Goal: Task Accomplishment & Management: Manage account settings

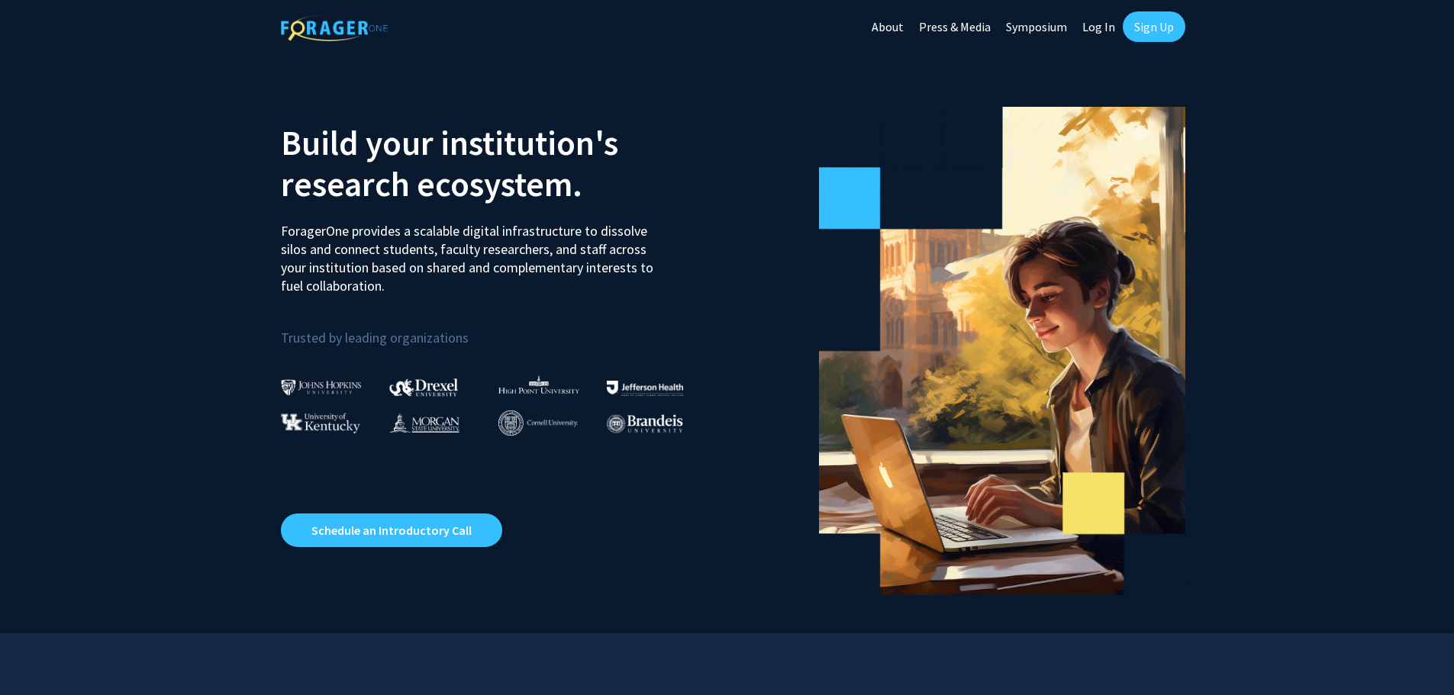
click at [1096, 28] on link "Log In" at bounding box center [1098, 26] width 48 height 53
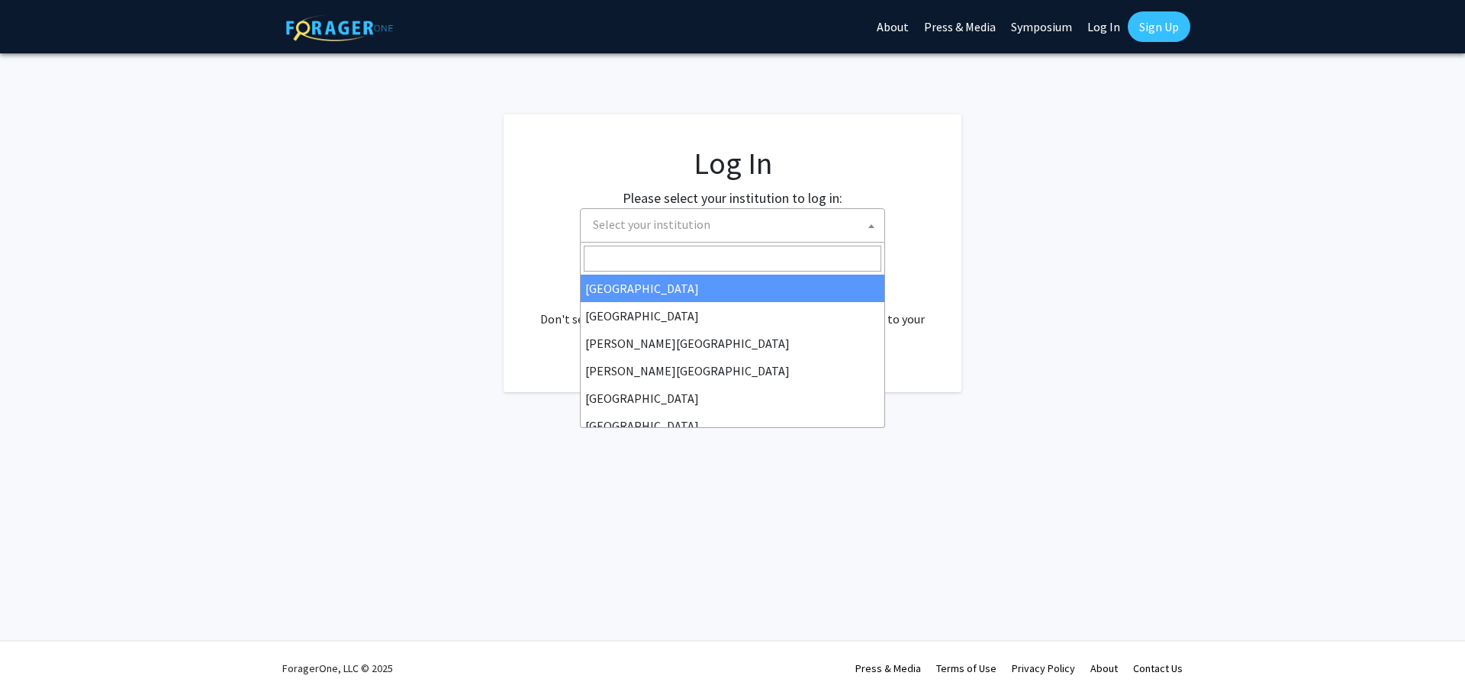
click at [784, 239] on span "Select your institution" at bounding box center [736, 224] width 298 height 31
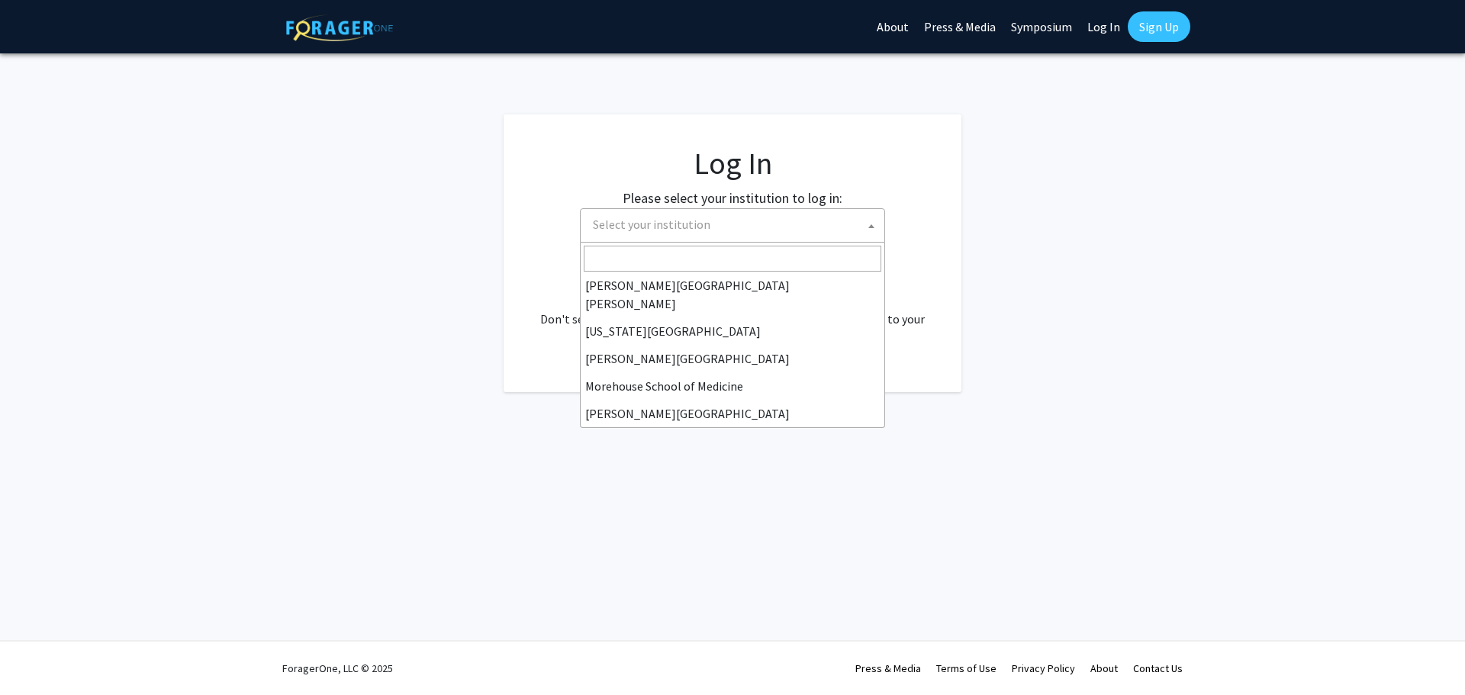
scroll to position [534, 0]
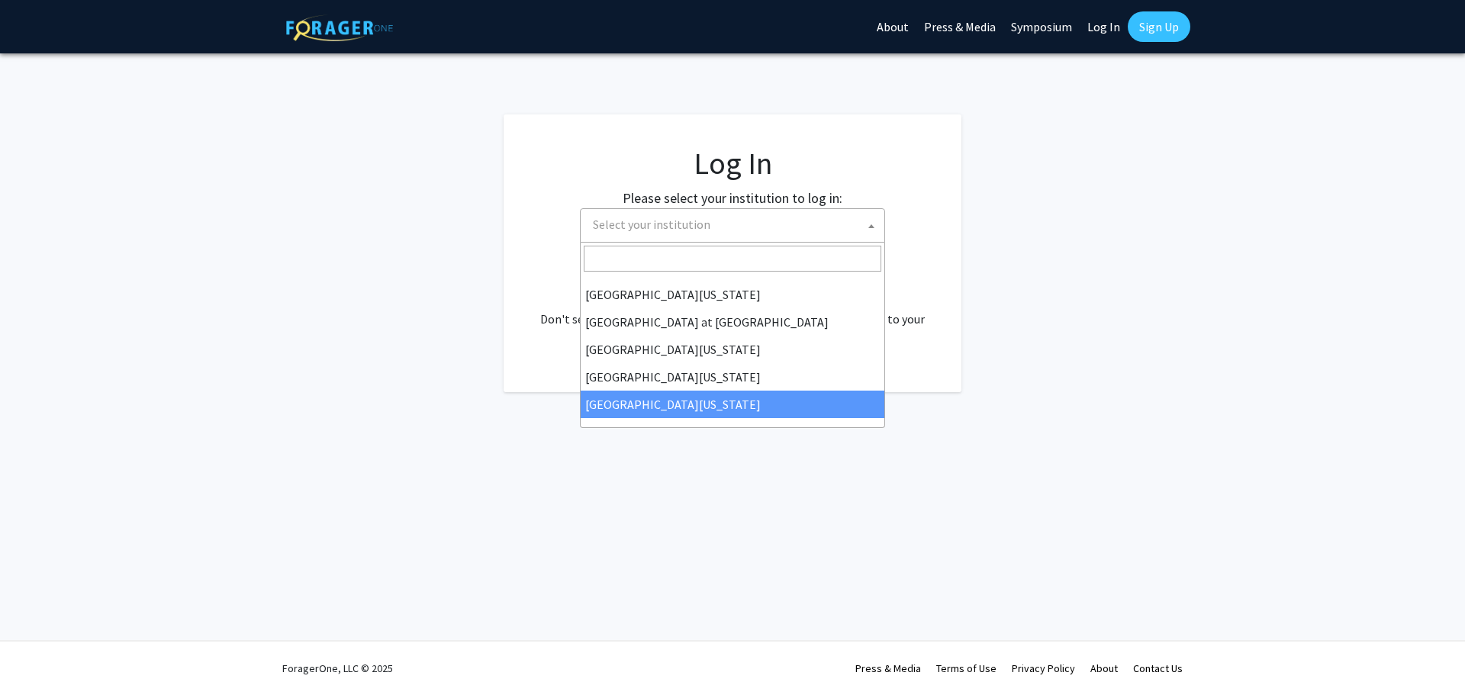
select select "33"
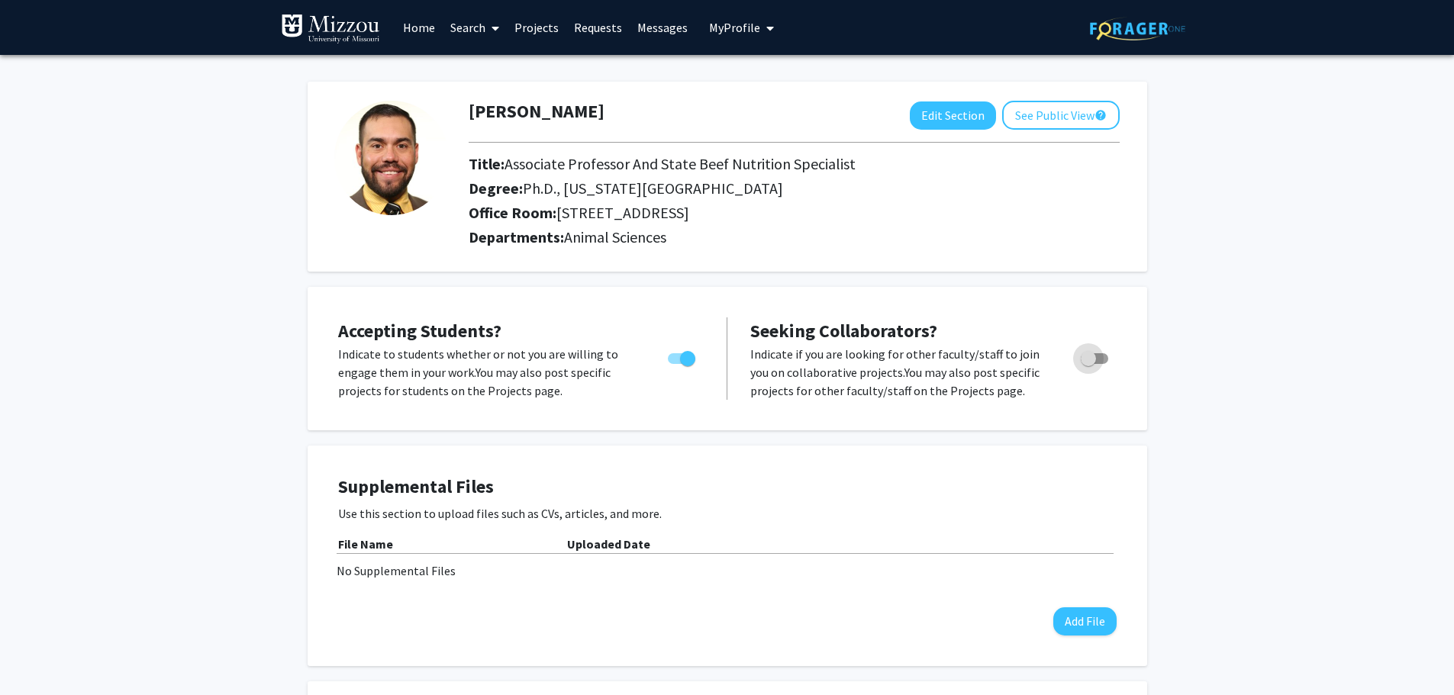
click at [1096, 359] on span "Toggle" at bounding box center [1093, 358] width 27 height 11
click at [1088, 364] on input "Toggle" at bounding box center [1087, 364] width 1 height 1
checkbox input "true"
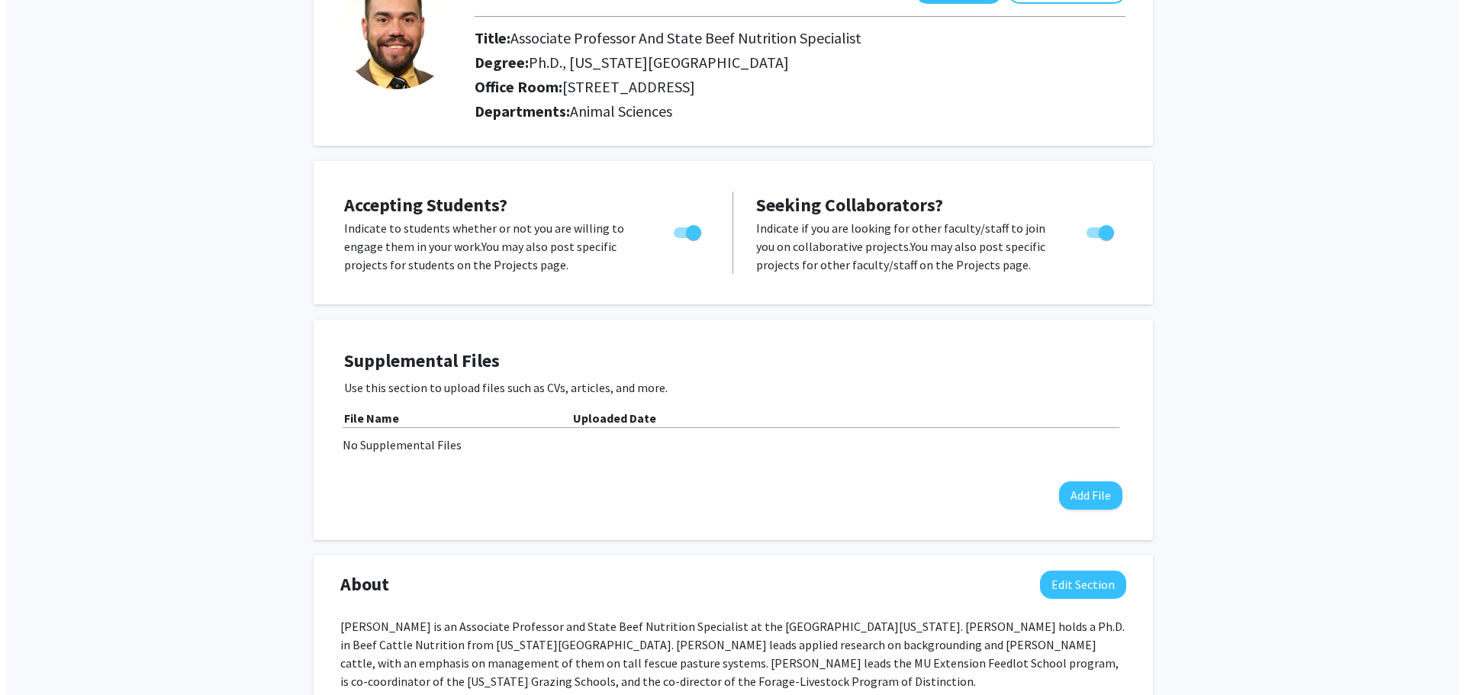
scroll to position [153, 0]
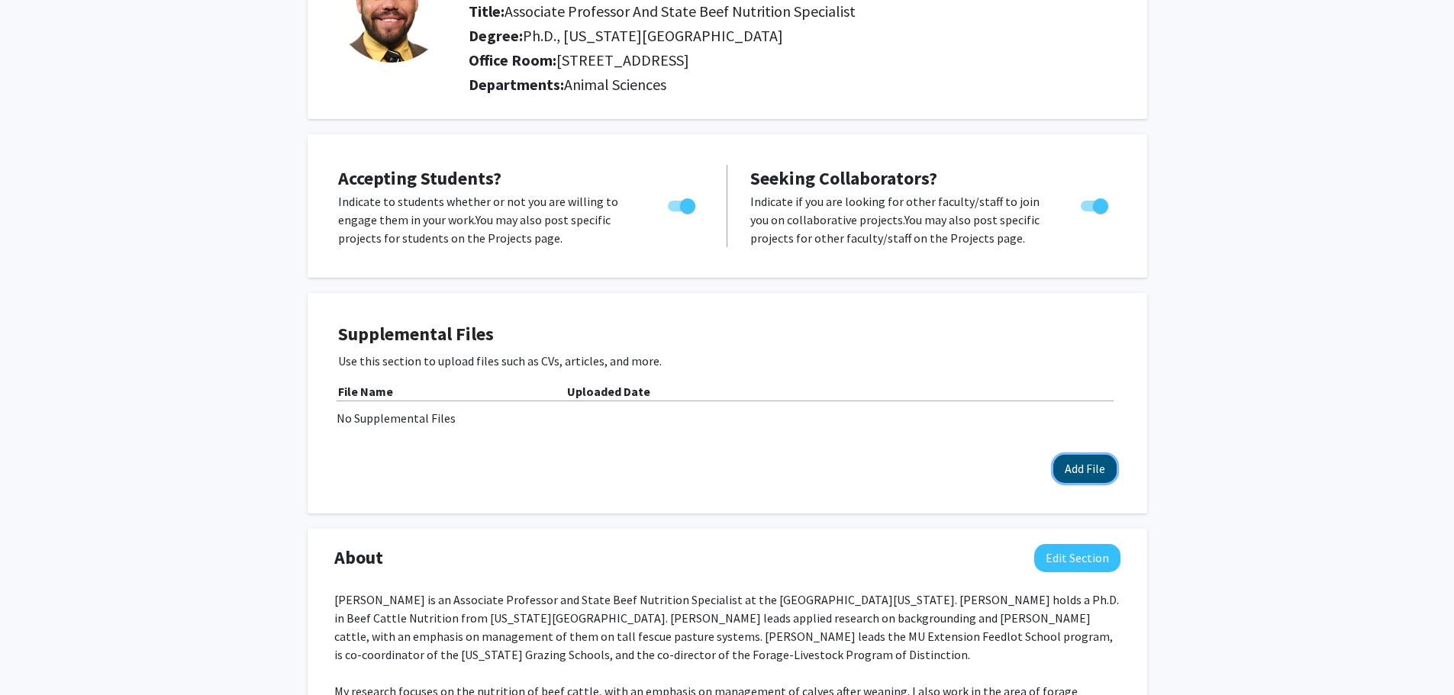
click at [1078, 464] on button "Add File" at bounding box center [1084, 469] width 63 height 28
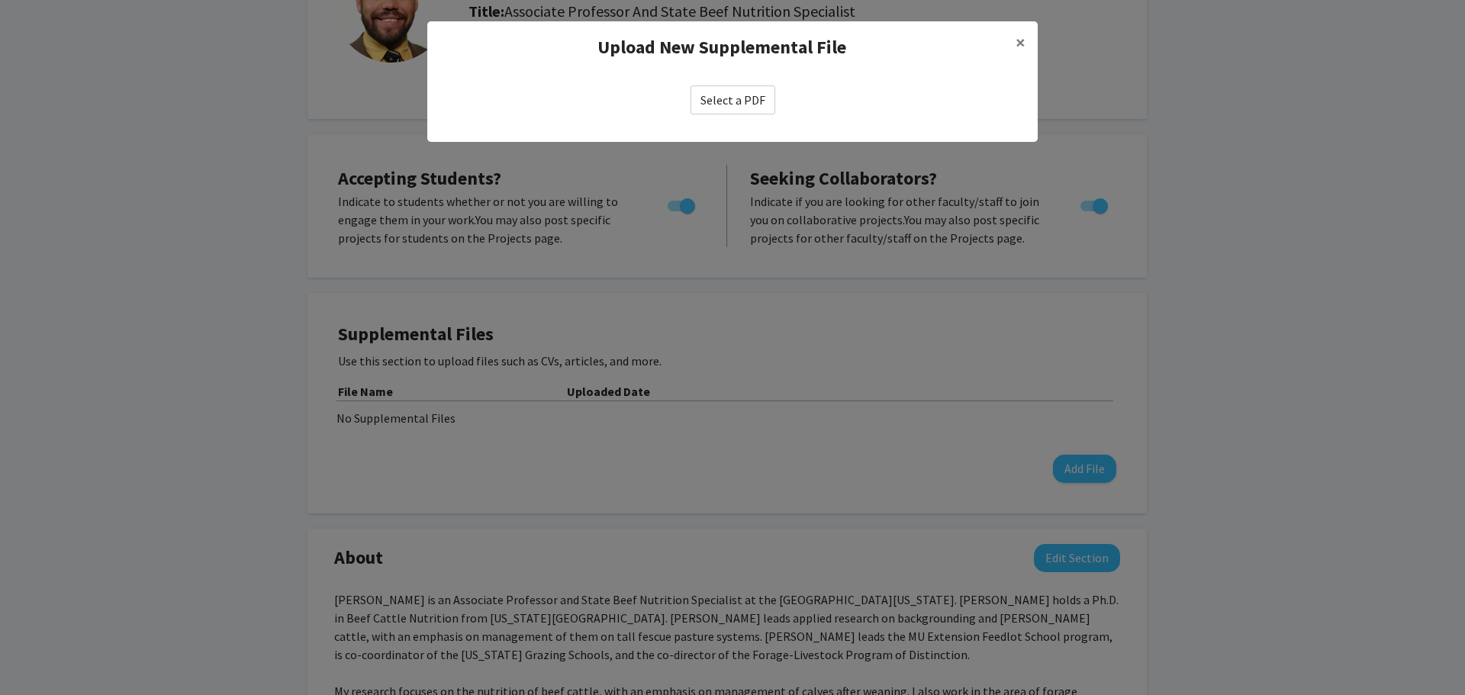
click at [740, 105] on label "Select a PDF" at bounding box center [733, 99] width 85 height 29
click at [0, 0] on input "Select a PDF" at bounding box center [0, 0] width 0 height 0
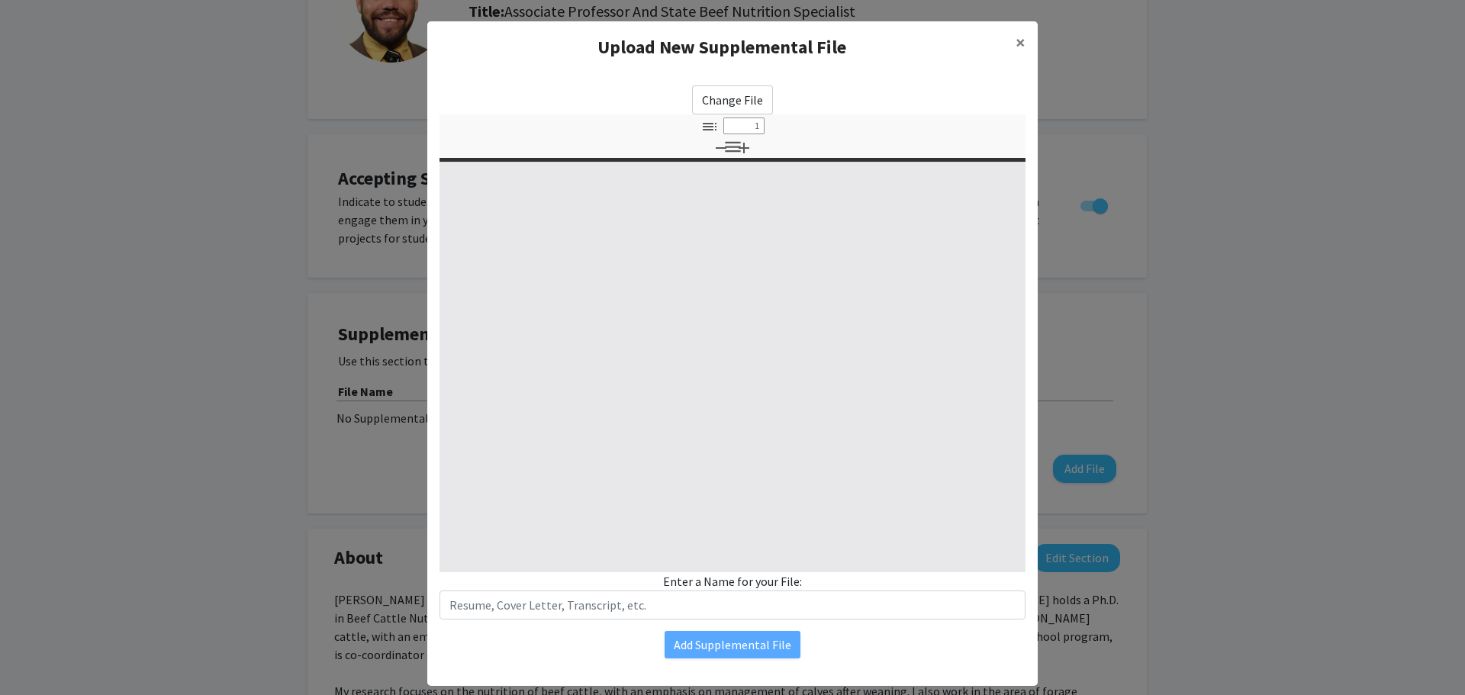
select select "custom"
click at [602, 609] on input "text" at bounding box center [732, 605] width 586 height 29
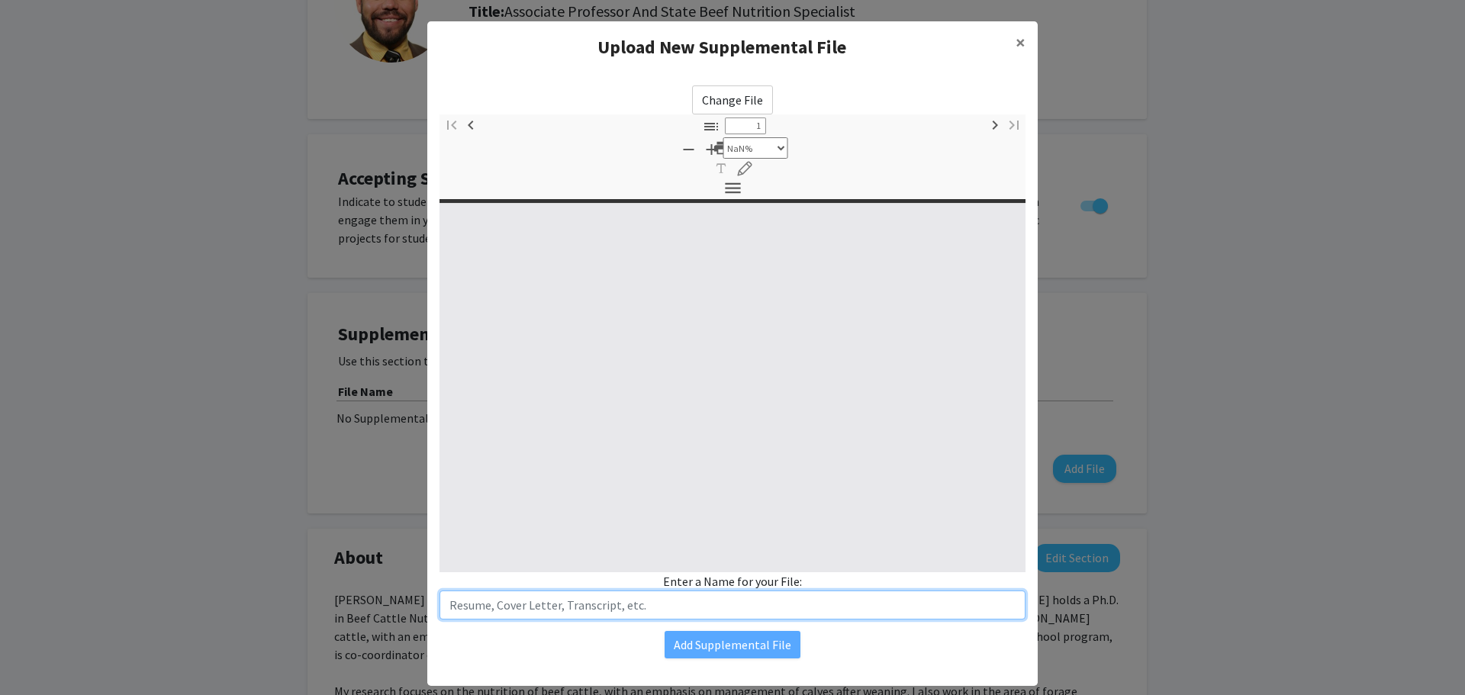
type input "0"
select select "custom"
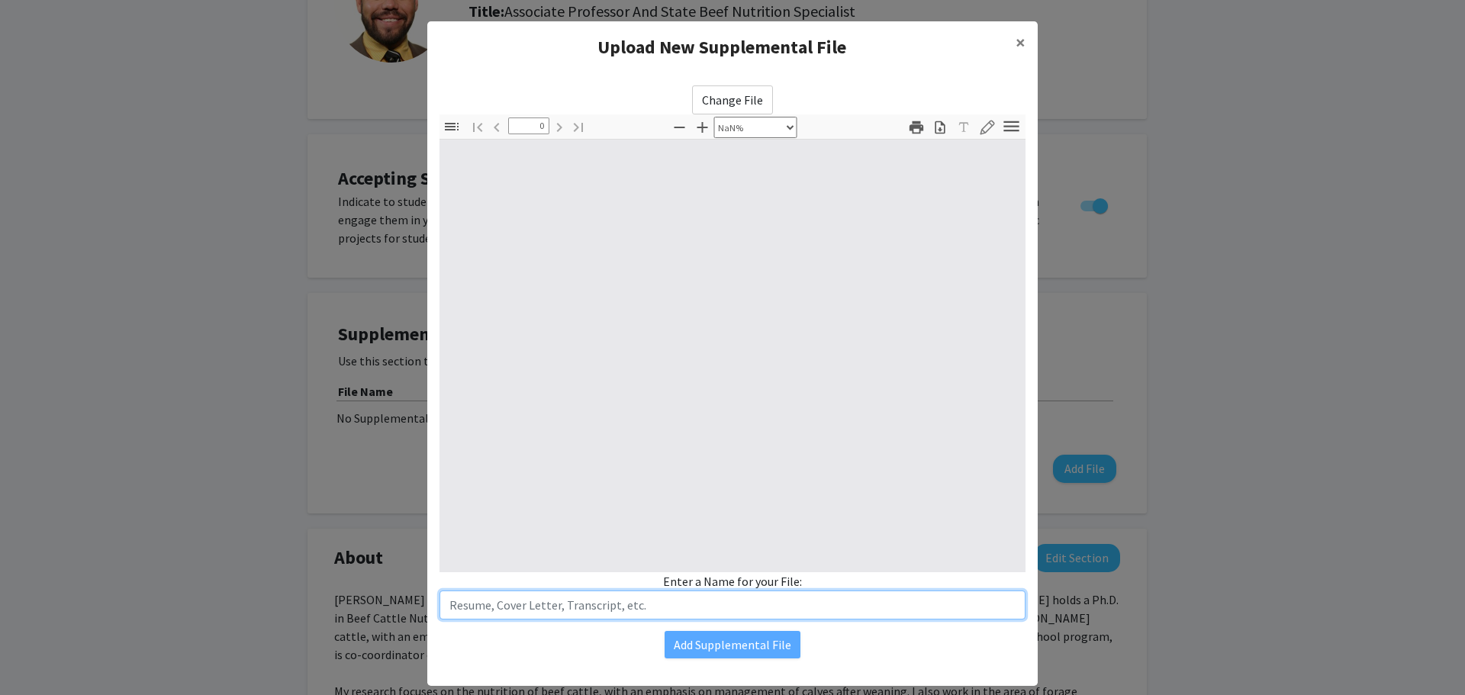
type input "1"
select select "auto"
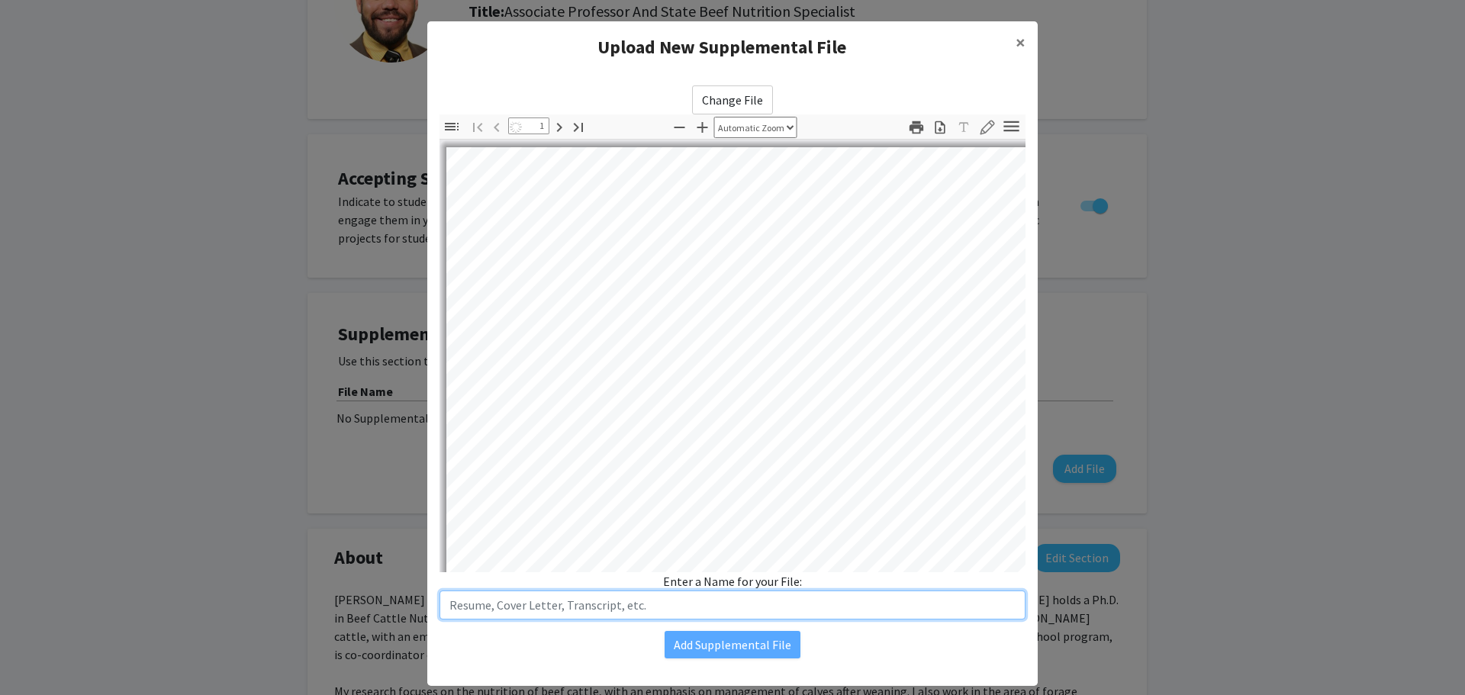
type input "C"
select select "auto"
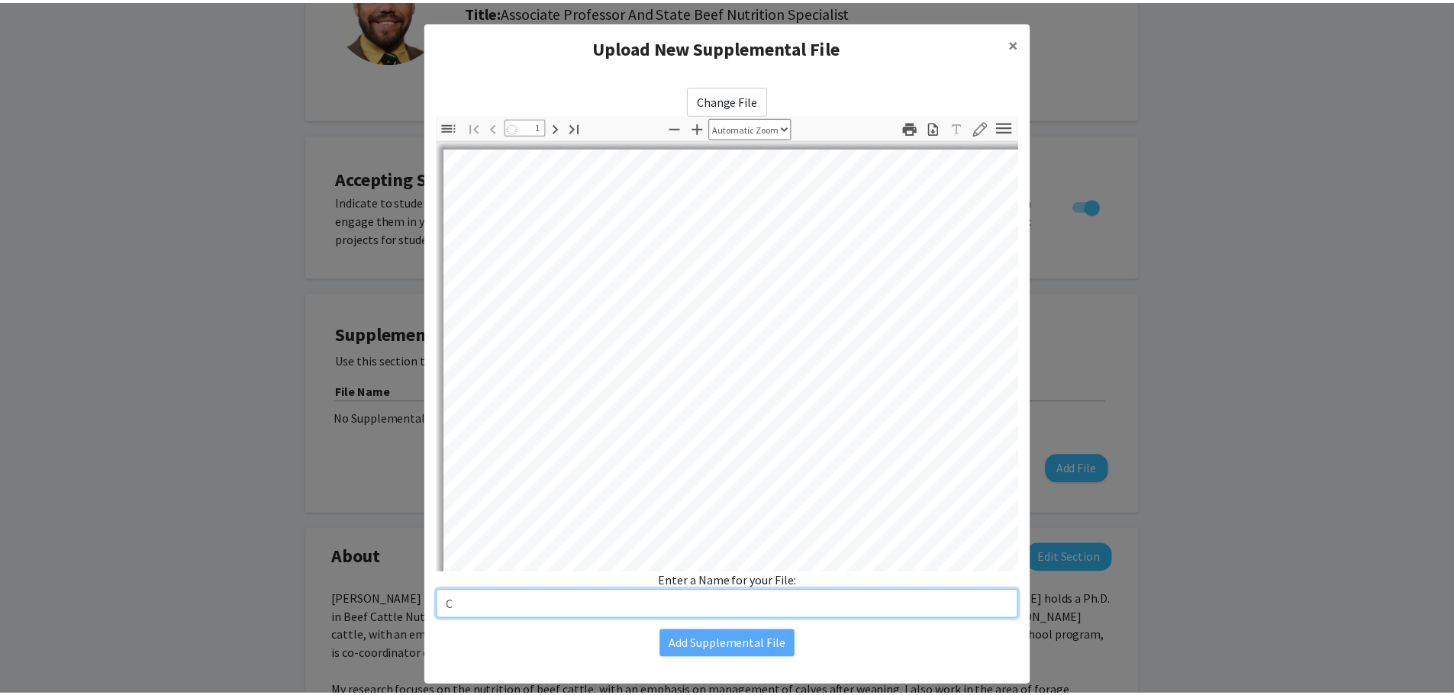
scroll to position [1, 0]
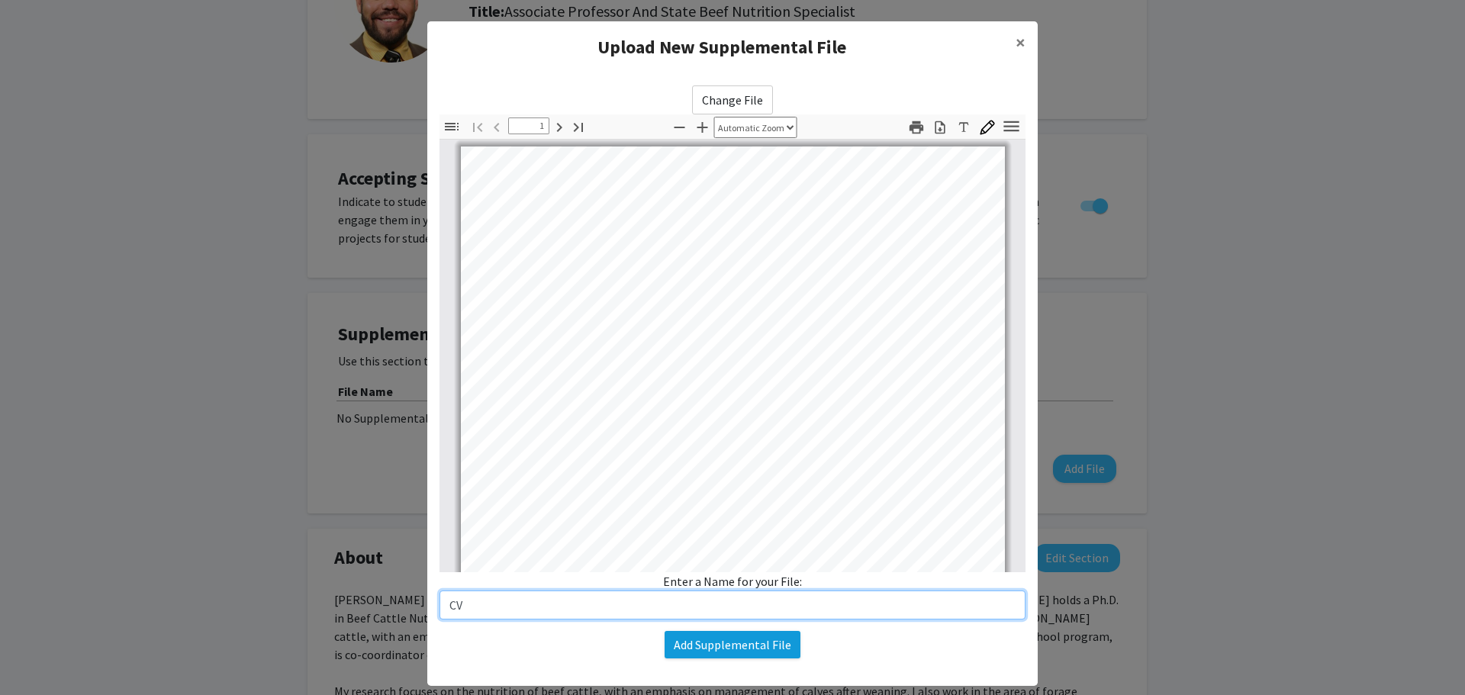
type input "CV"
click at [732, 645] on button "Add Supplemental File" at bounding box center [733, 644] width 136 height 27
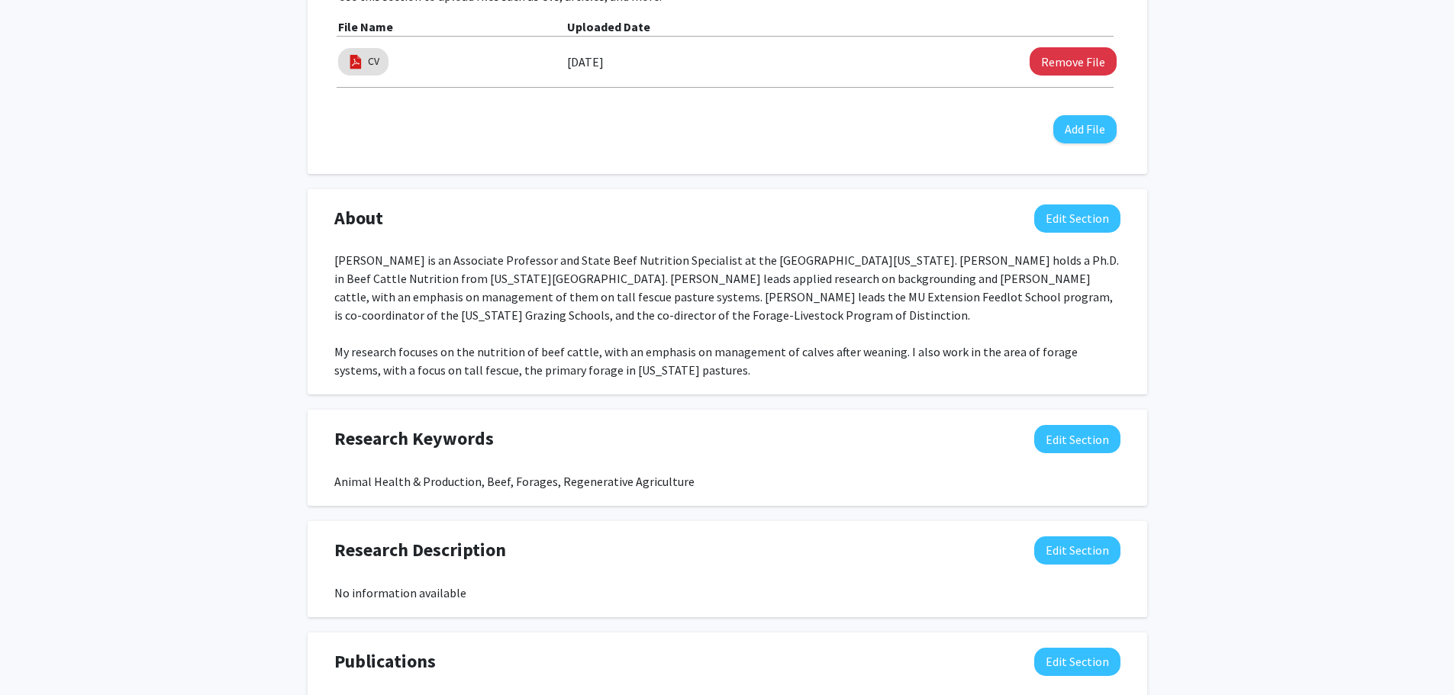
scroll to position [534, 0]
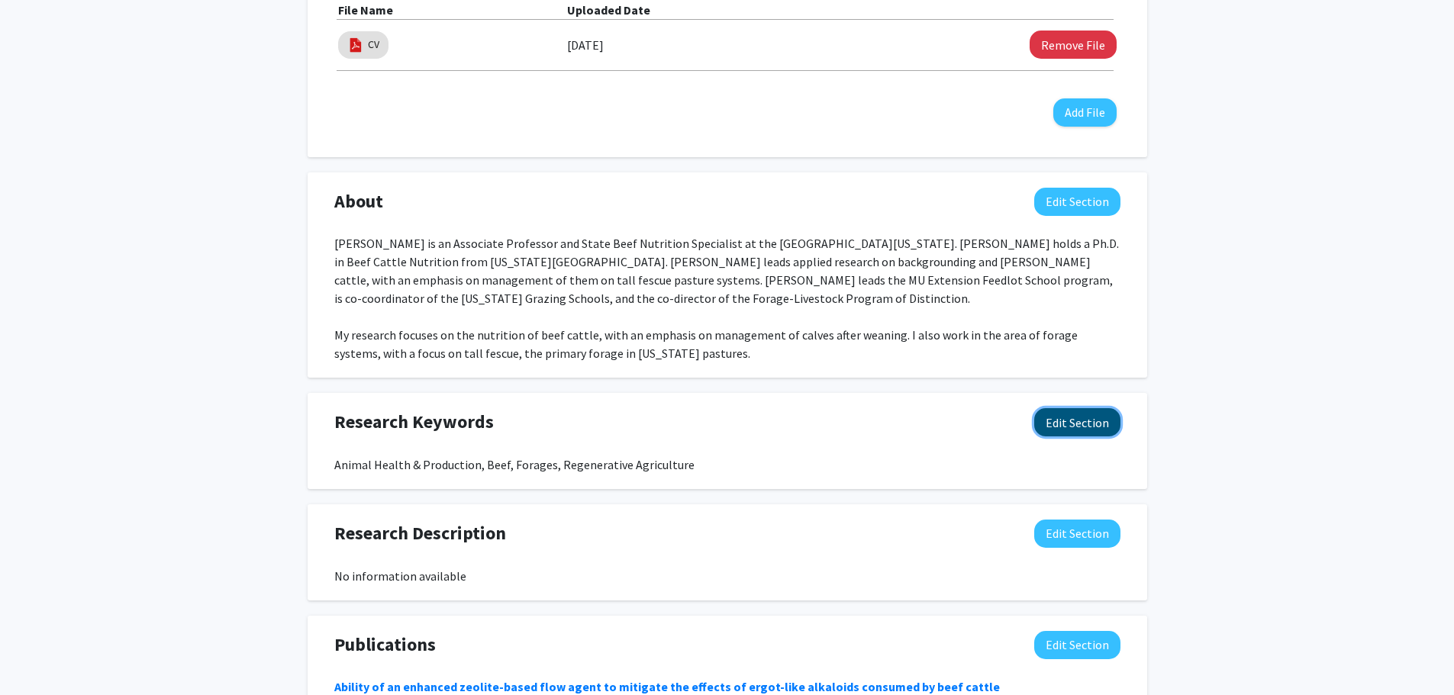
click at [1074, 425] on button "Edit Section" at bounding box center [1077, 422] width 86 height 28
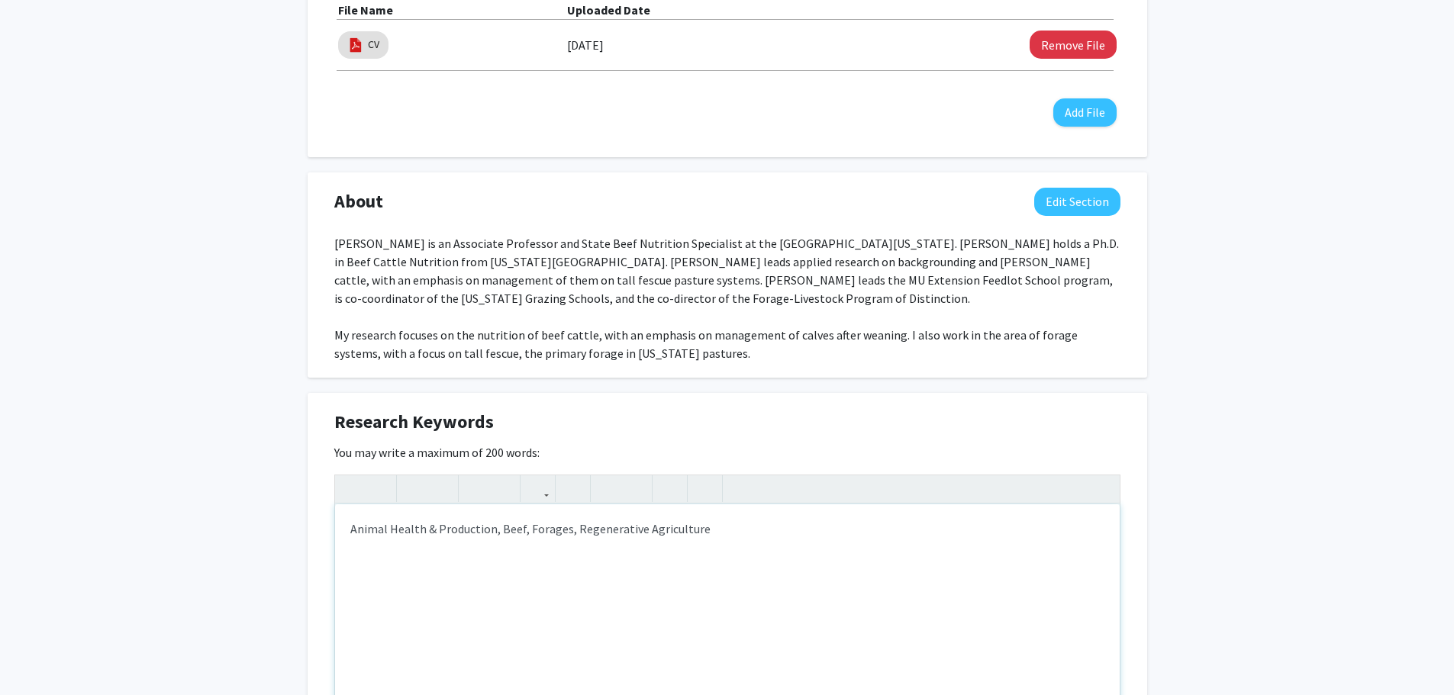
click at [750, 530] on div "Animal Health & Production, Beef, Forages, Regenerative Agriculture" at bounding box center [727, 618] width 784 height 229
type textarea "Animal Health &amp; Production, Beef, Forages, Regenerative Agriculture,"
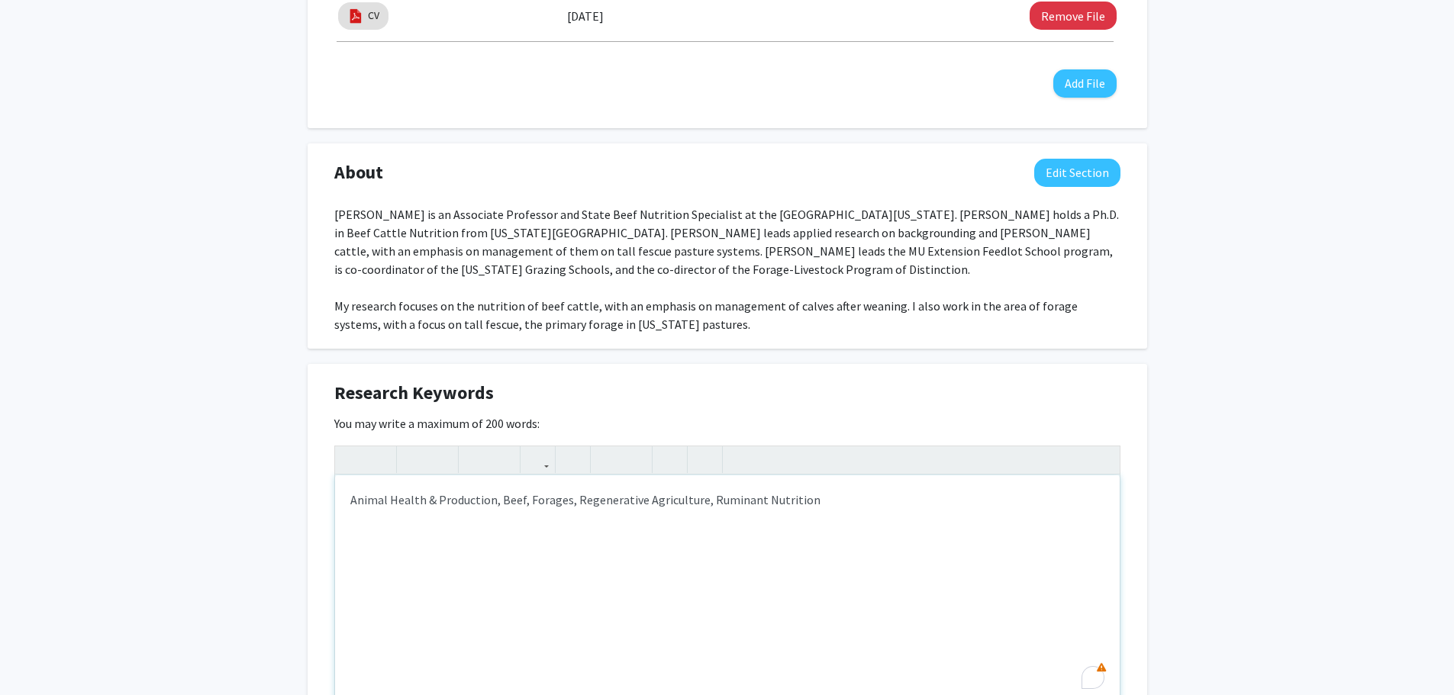
scroll to position [610, 0]
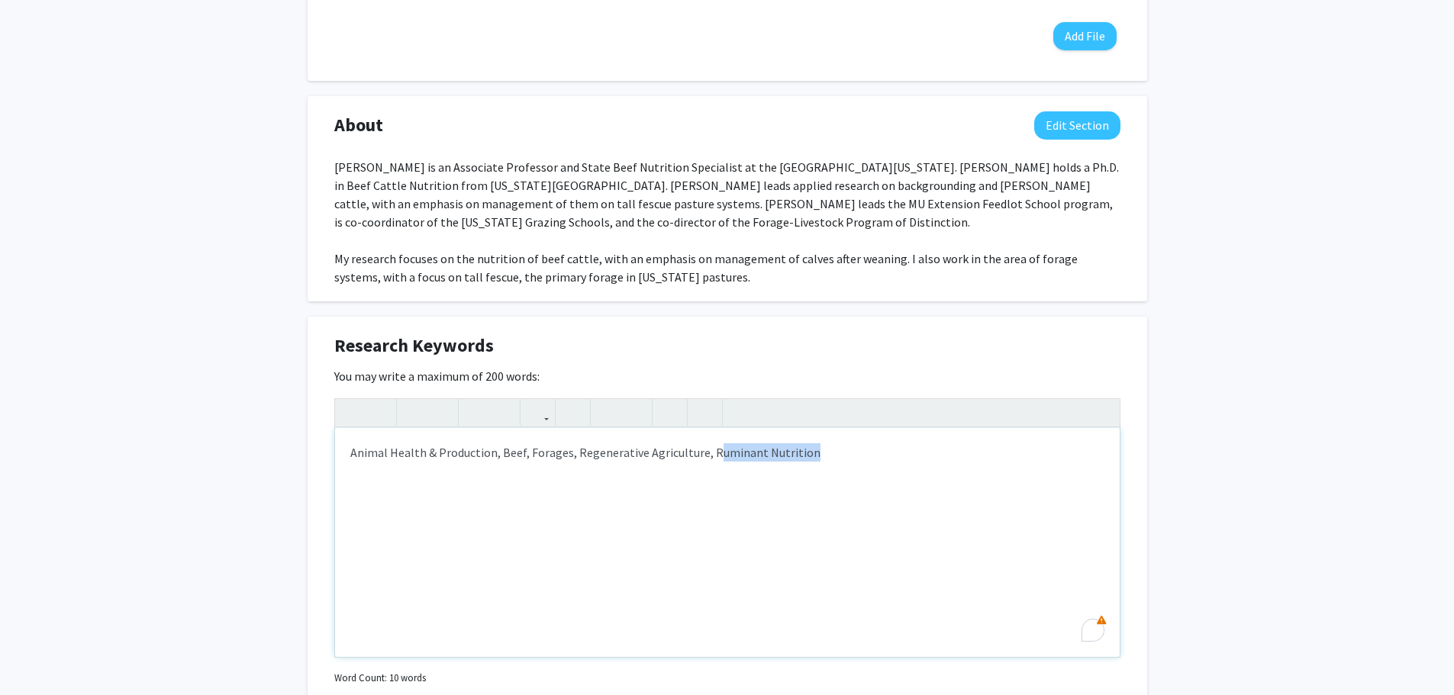
drag, startPoint x: 797, startPoint y: 453, endPoint x: 706, endPoint y: 459, distance: 91.0
click at [706, 459] on div "Animal Health & Production, Beef, Forages, Regenerative Agriculture, Ruminant N…" at bounding box center [727, 542] width 784 height 229
click at [710, 452] on div "Animal Health & Production, Beef, Forages, Regenerative Agriculture, Ruminant N…" at bounding box center [727, 542] width 784 height 229
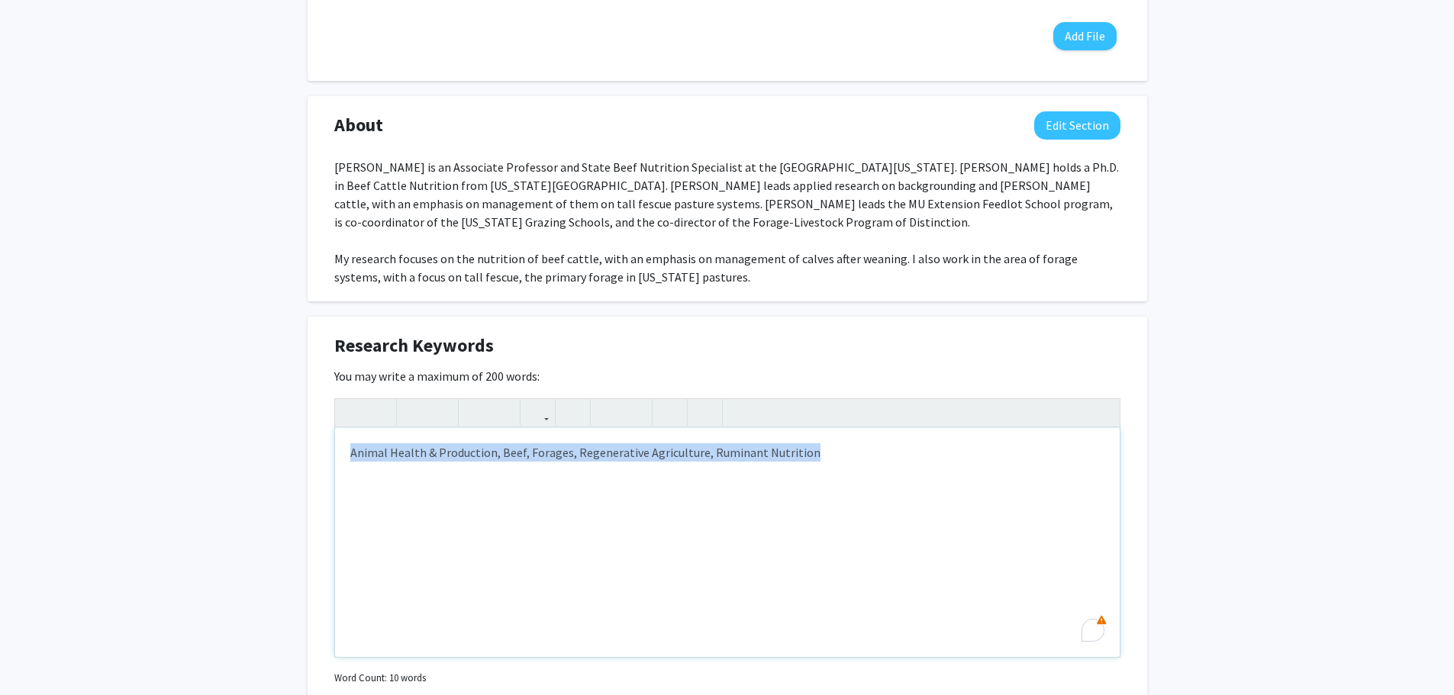
click at [710, 452] on div "Animal Health & Production, Beef, Forages, Regenerative Agriculture, Ruminant N…" at bounding box center [727, 542] width 784 height 229
drag, startPoint x: 710, startPoint y: 452, endPoint x: 721, endPoint y: 454, distance: 11.5
click at [721, 454] on div "Animal Health & Production, Beef, Forages, Regenerative Agriculture, Ruminant N…" at bounding box center [727, 542] width 784 height 229
drag, startPoint x: 721, startPoint y: 454, endPoint x: 786, endPoint y: 454, distance: 64.9
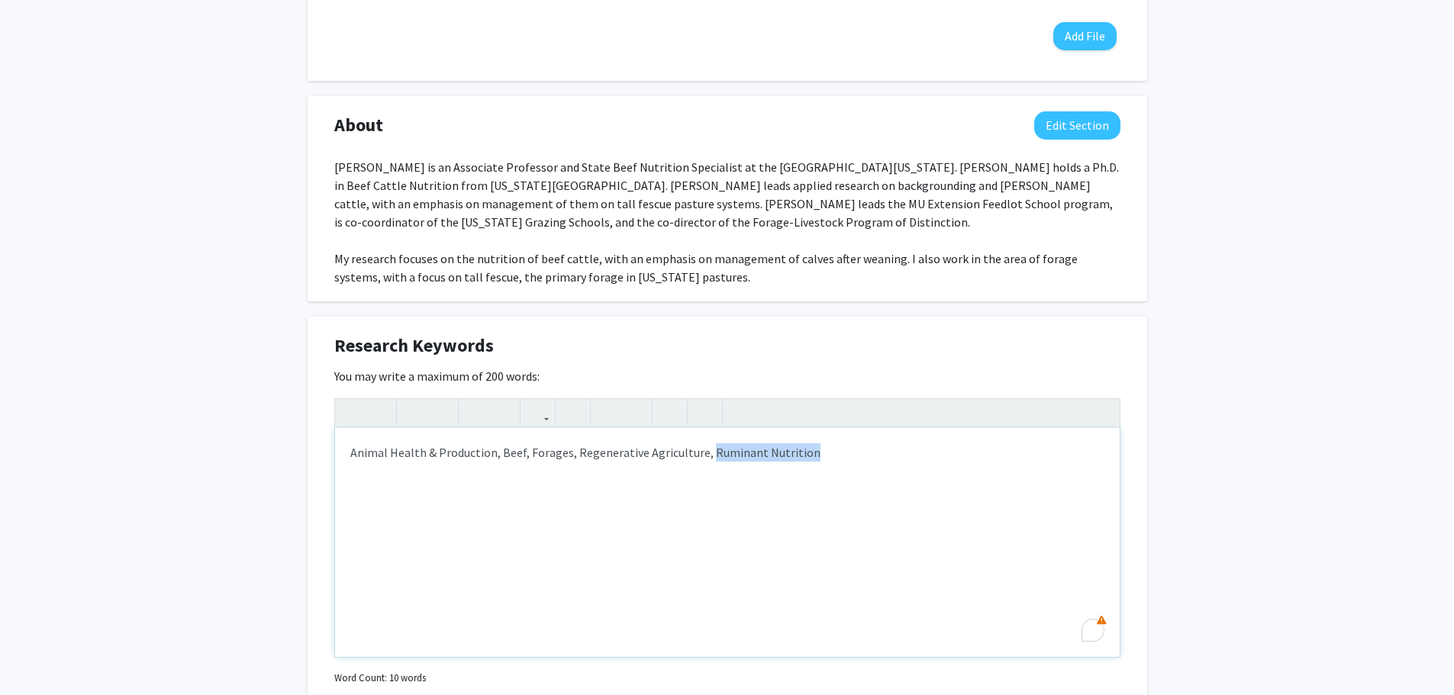
click at [786, 454] on div "Animal Health & Production, Beef, Forages, Regenerative Agriculture, Ruminant N…" at bounding box center [727, 542] width 784 height 229
click at [448, 447] on p "Ruminant NutritionAnimal Health & Production, Beef, Forages, Regenerative Agric…" at bounding box center [727, 452] width 754 height 18
drag, startPoint x: 449, startPoint y: 449, endPoint x: 459, endPoint y: 455, distance: 11.9
click at [449, 450] on p "Ruminant NutritionAnimal Health & Production, Beef, Forages, Regenerative Agric…" at bounding box center [727, 452] width 754 height 18
type textarea "<p>Ruminant Nutrition, Beef Cattle, Forages, Regenerative Agriculture, Tall Fes…"
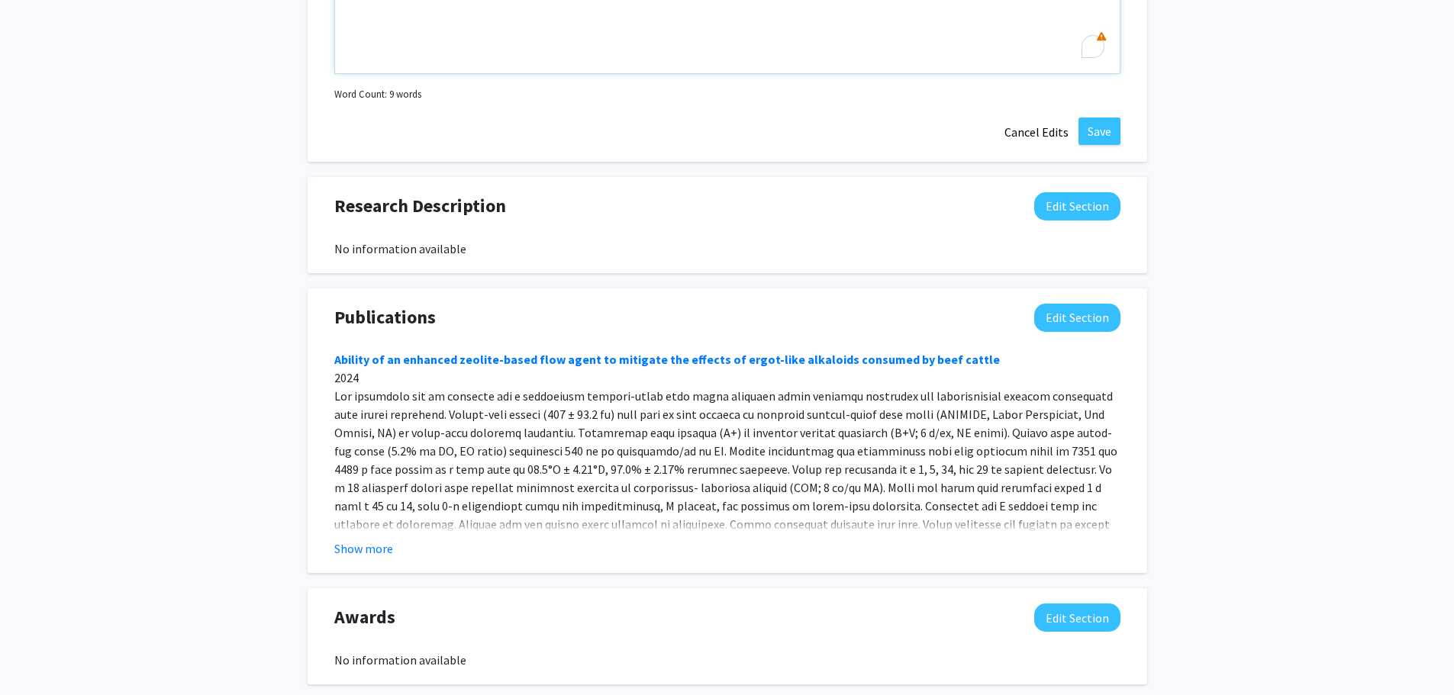
scroll to position [1221, 0]
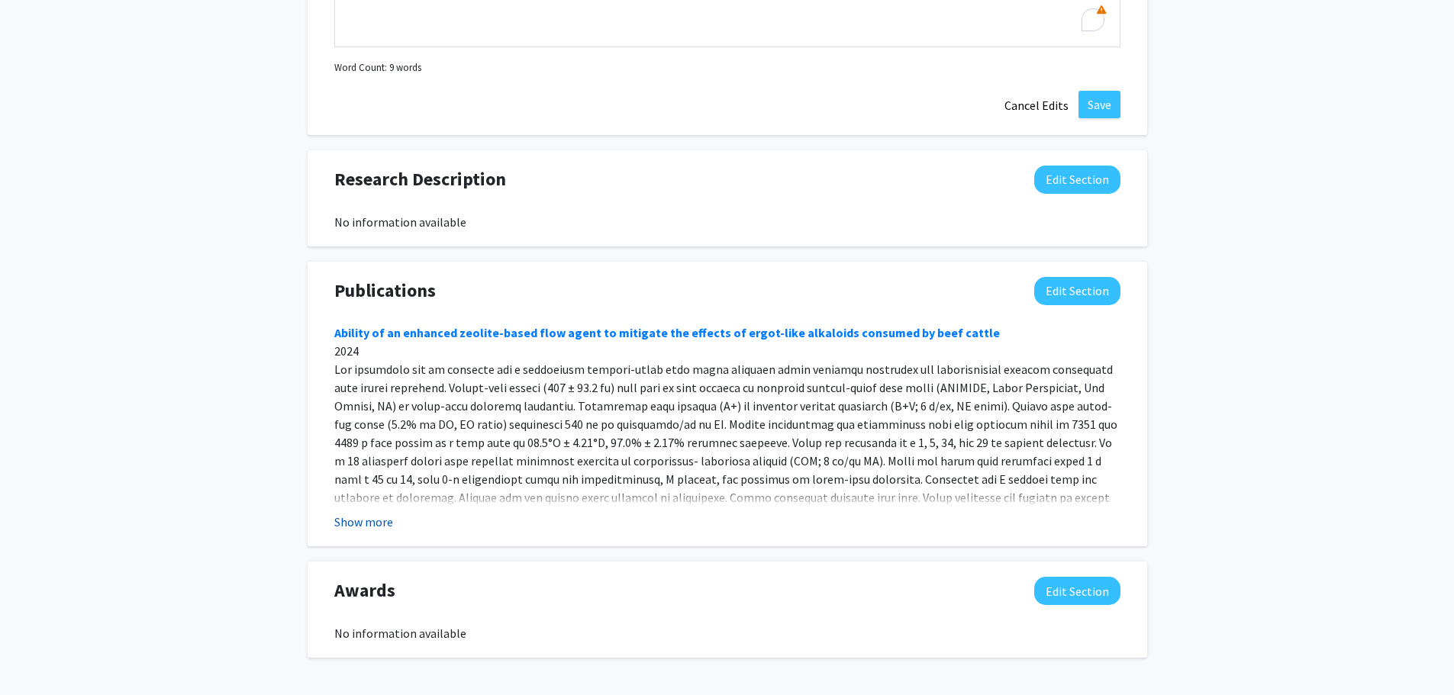
click at [365, 523] on button "Show more" at bounding box center [363, 522] width 59 height 18
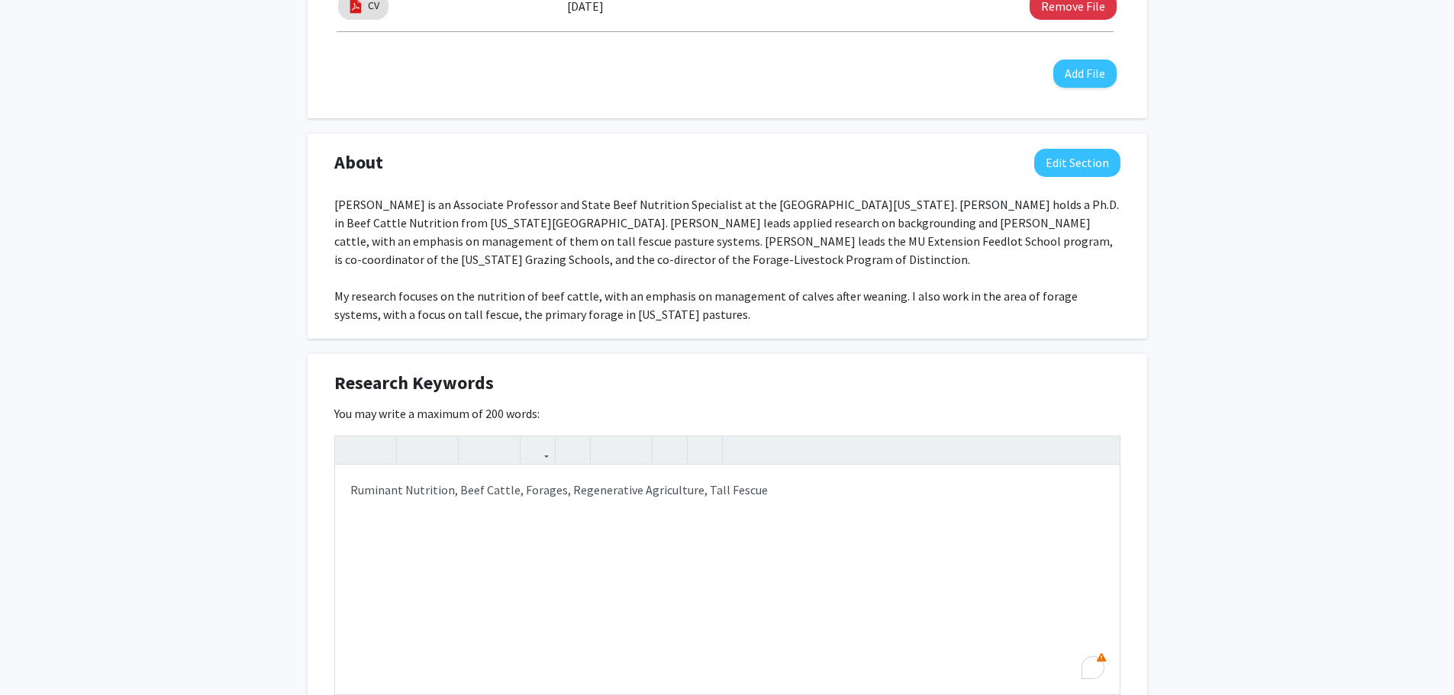
scroll to position [0, 0]
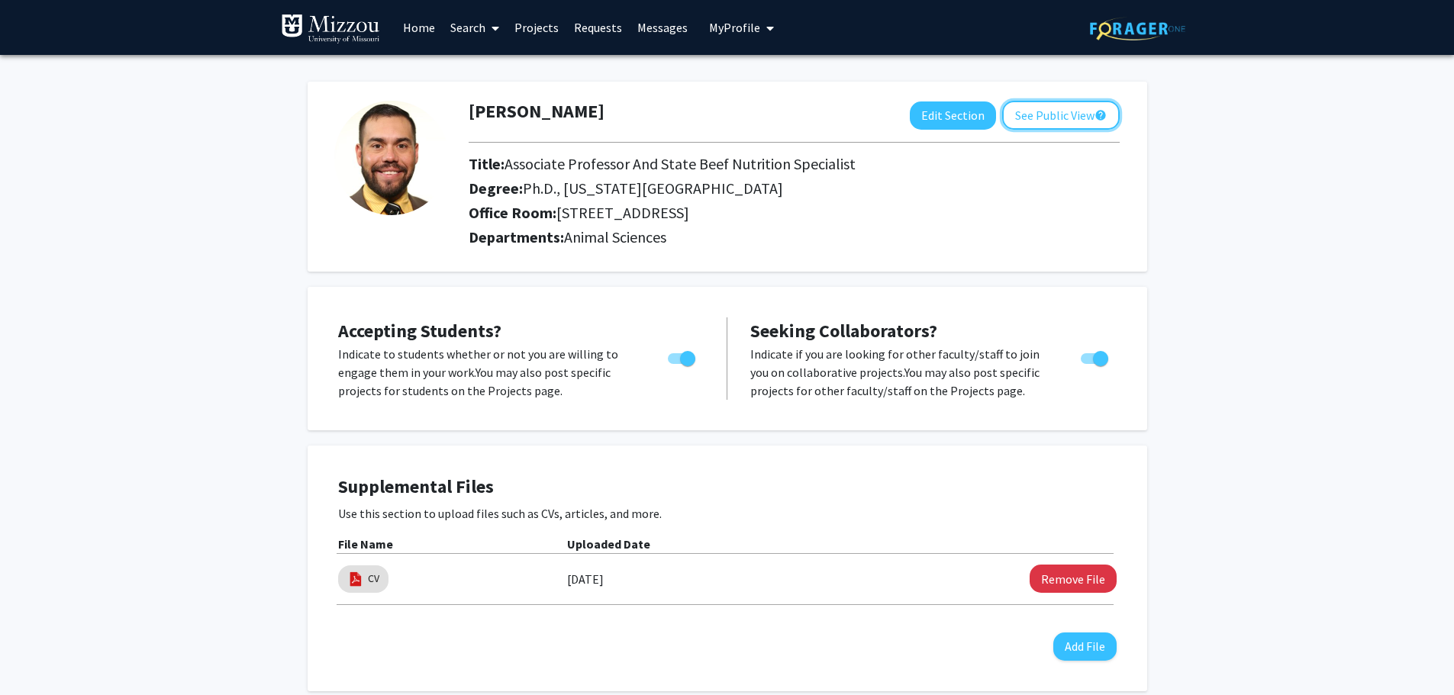
click at [1077, 128] on button "See Public View help" at bounding box center [1061, 115] width 118 height 29
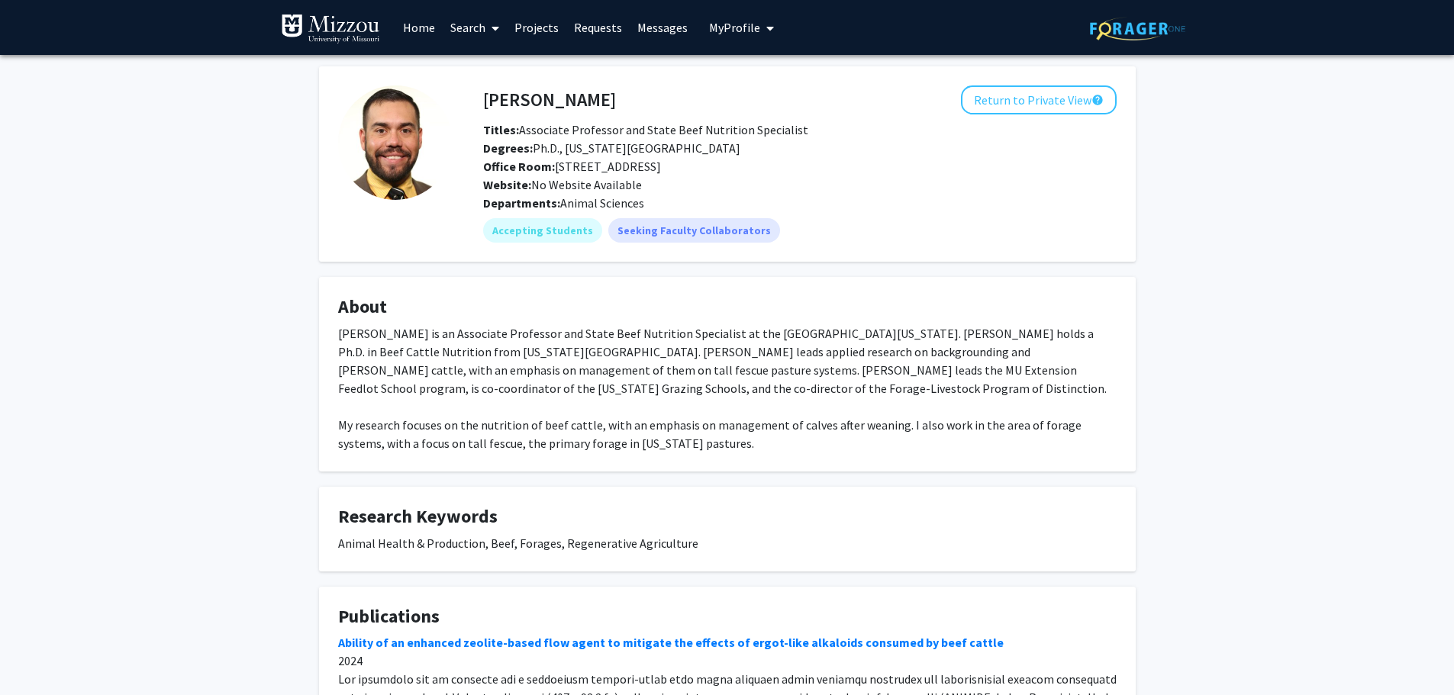
click at [659, 26] on link "Messages" at bounding box center [662, 27] width 66 height 53
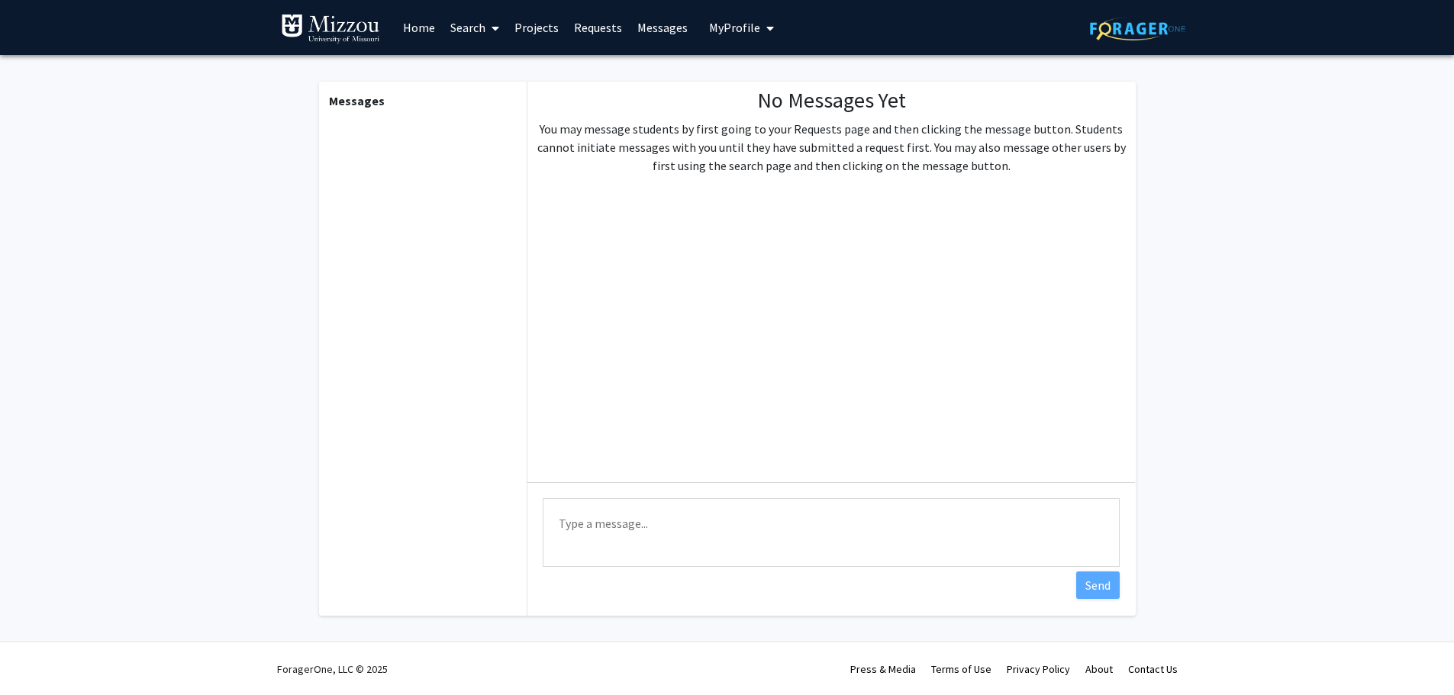
click at [629, 25] on link "Messages" at bounding box center [662, 27] width 66 height 53
click at [604, 26] on link "Requests" at bounding box center [597, 27] width 63 height 53
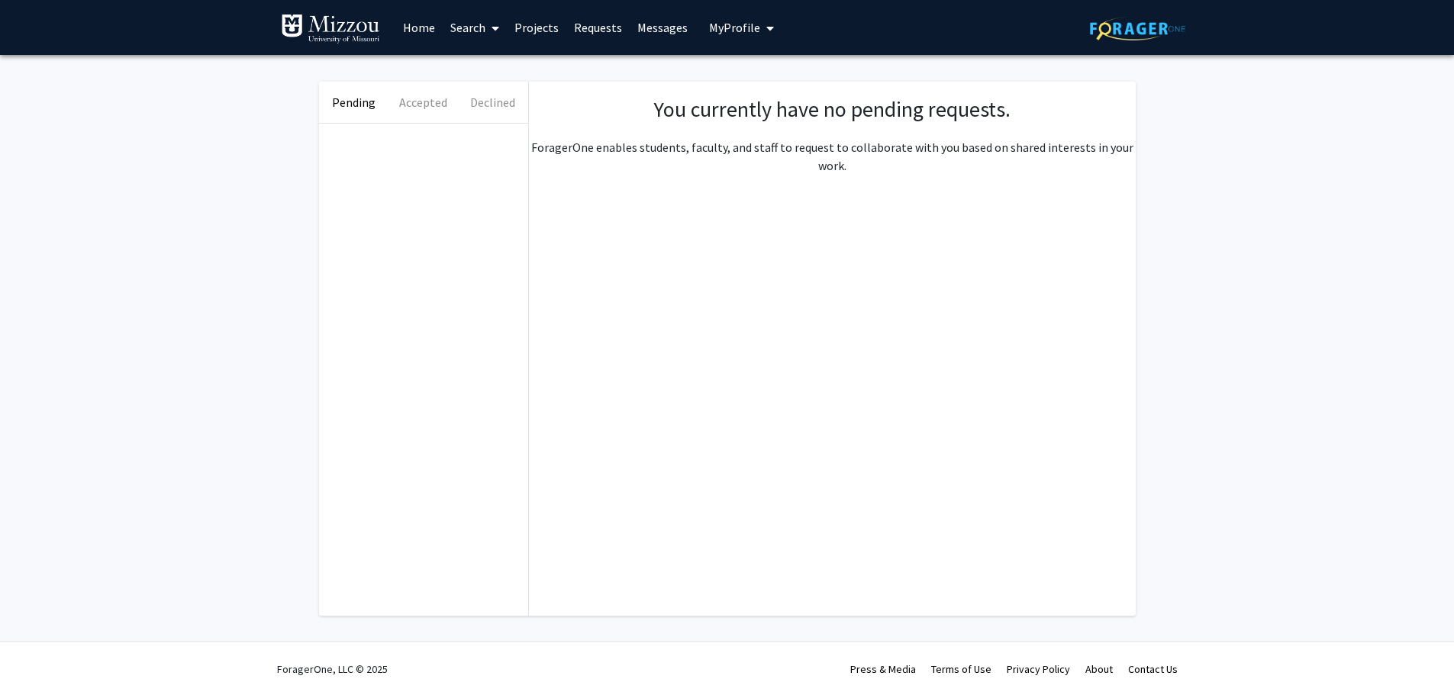
click at [530, 32] on link "Projects" at bounding box center [537, 27] width 60 height 53
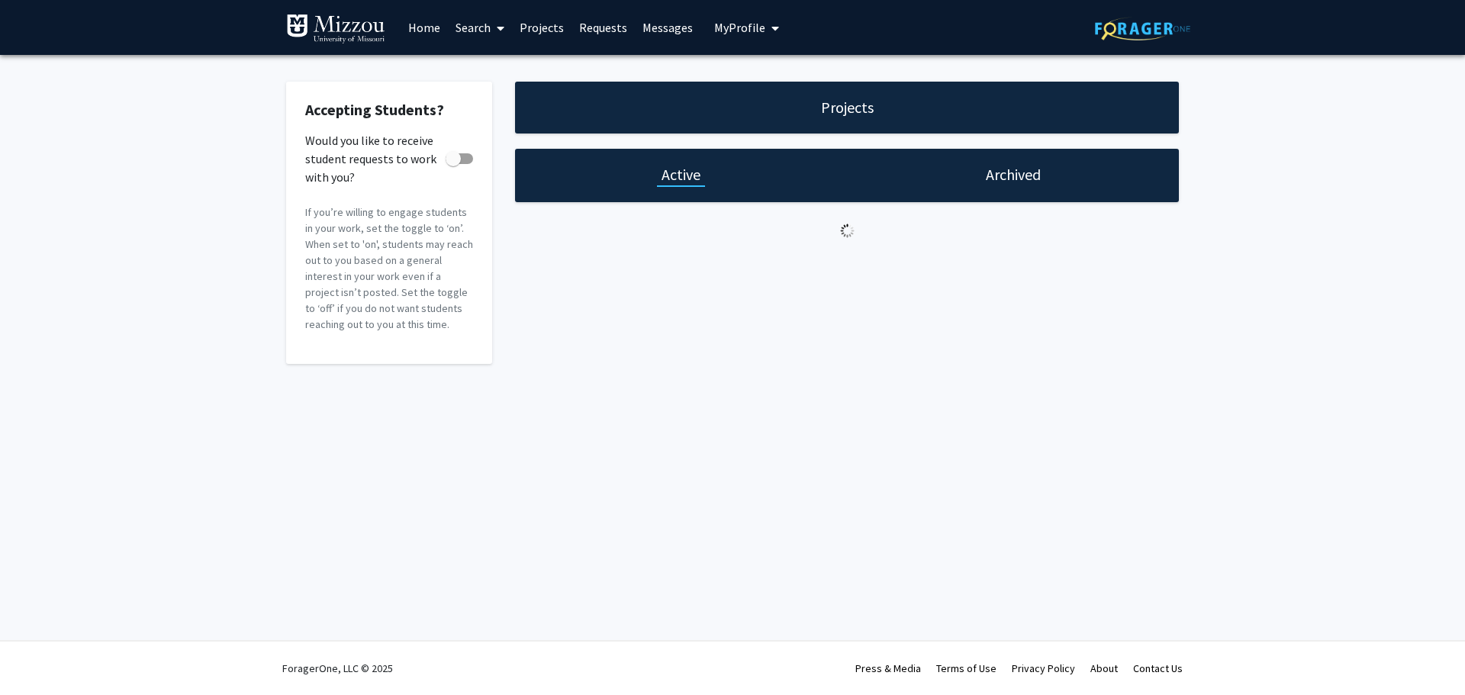
checkbox input "true"
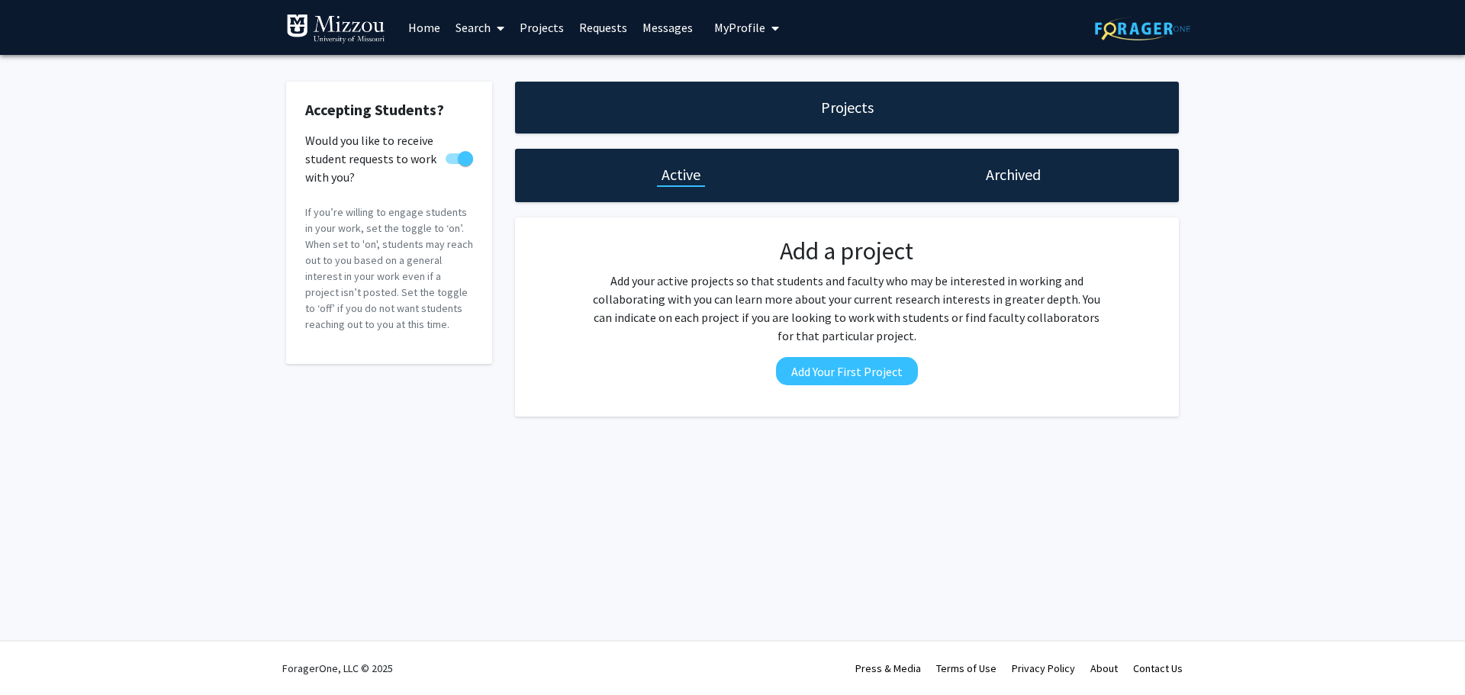
click at [465, 31] on link "Search" at bounding box center [480, 27] width 64 height 53
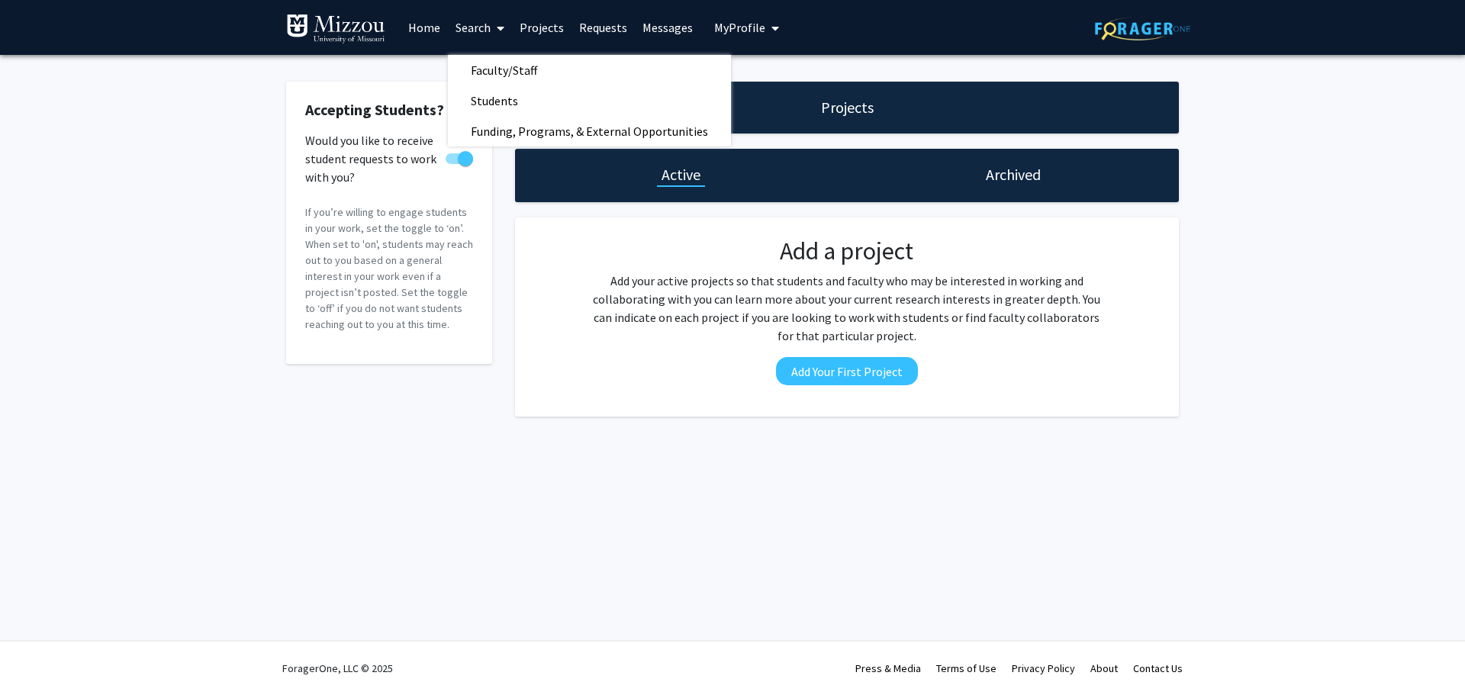
click at [326, 332] on p "If you’re willing to engage students in your work, set the toggle to ‘on’. When…" at bounding box center [389, 268] width 168 height 128
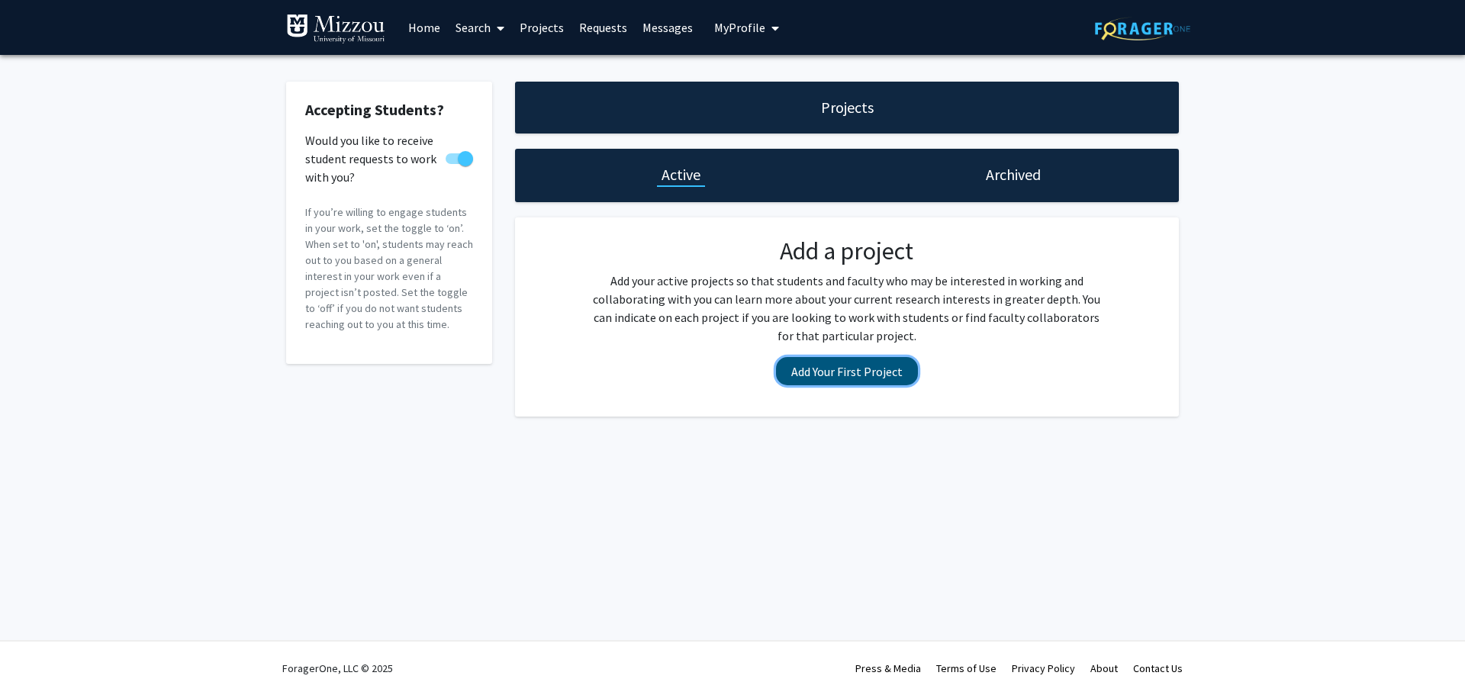
click at [819, 378] on button "Add Your First Project" at bounding box center [847, 371] width 142 height 28
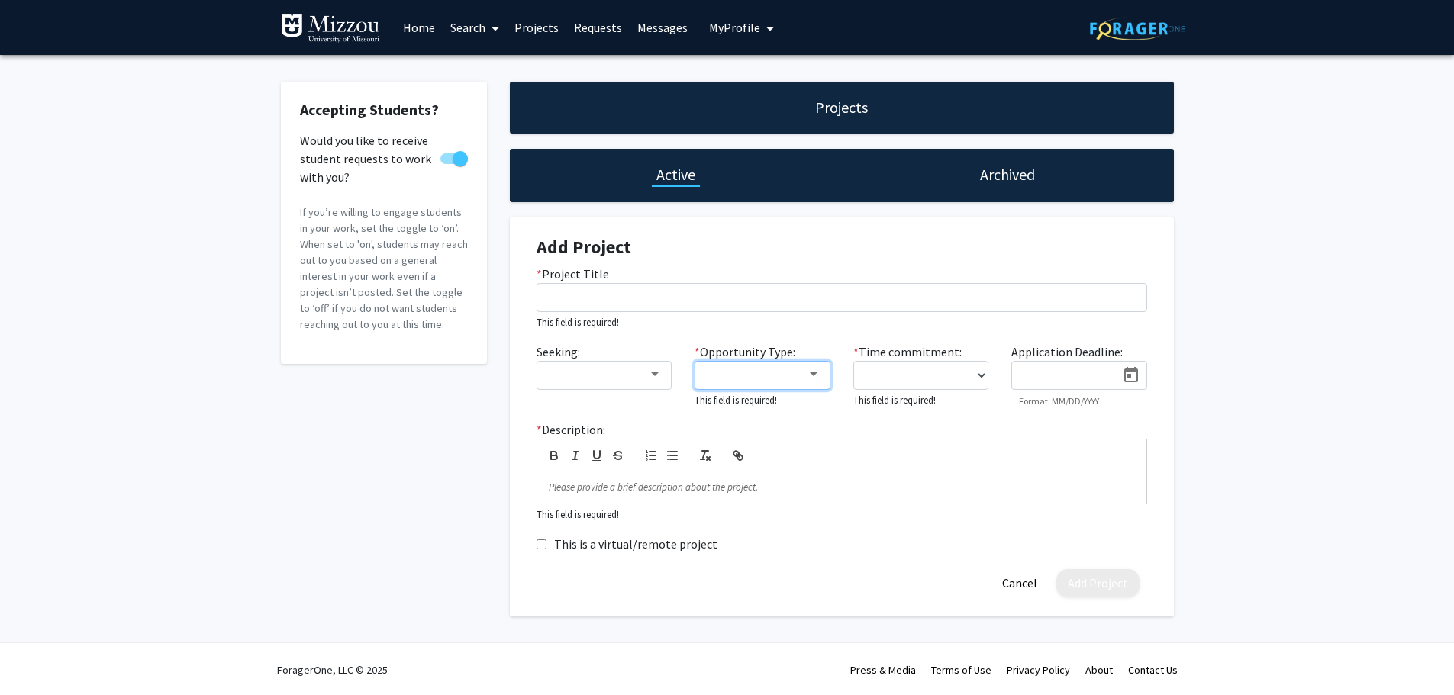
click at [720, 381] on div at bounding box center [755, 374] width 102 height 18
click at [356, 446] on div at bounding box center [727, 347] width 1454 height 695
